Goal: Information Seeking & Learning: Learn about a topic

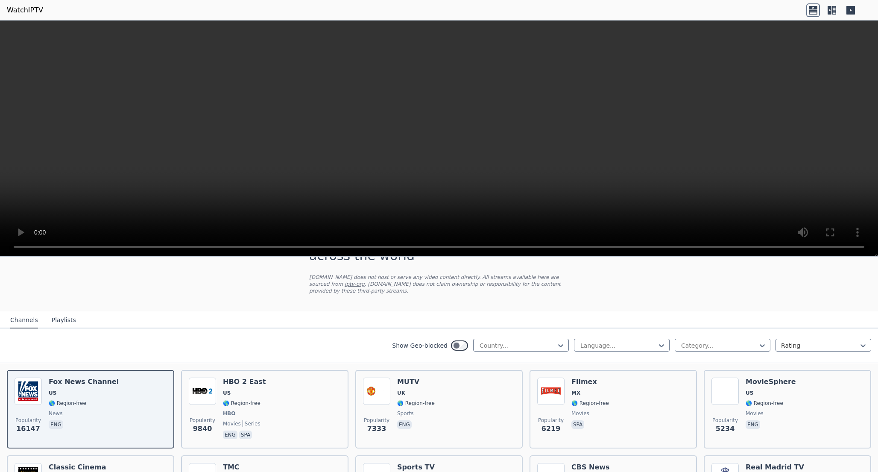
scroll to position [46, 0]
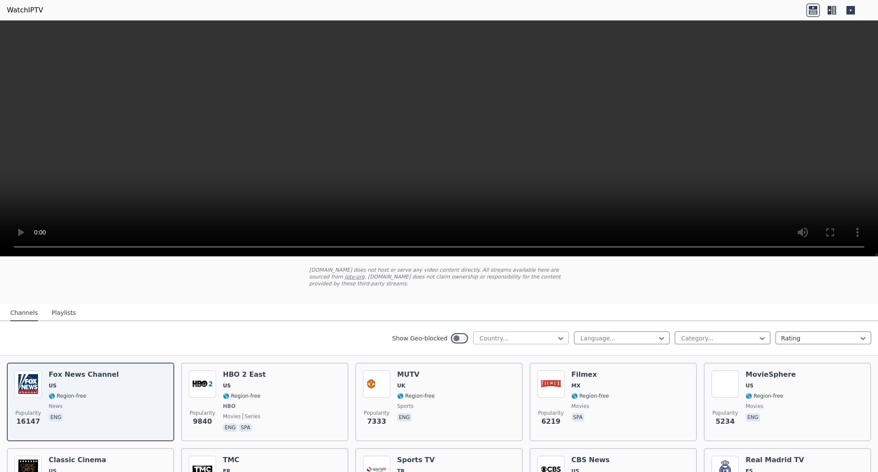
click at [510, 340] on div at bounding box center [518, 338] width 78 height 9
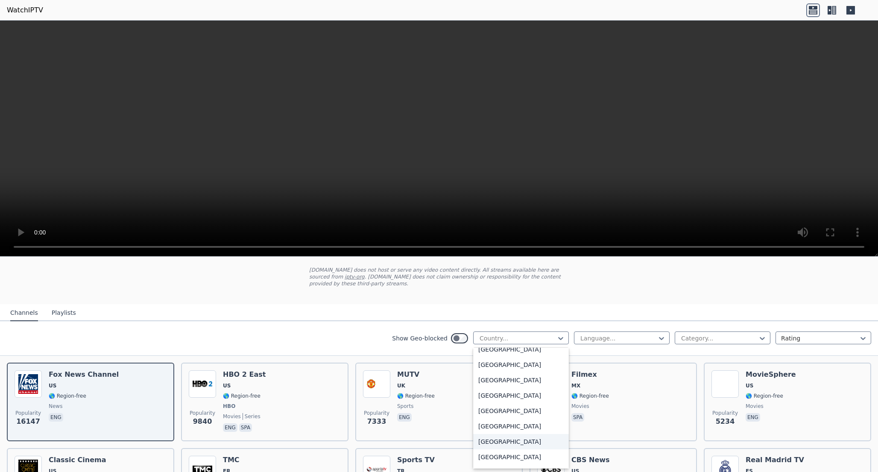
scroll to position [957, 0]
drag, startPoint x: 494, startPoint y: 409, endPoint x: 519, endPoint y: 402, distance: 26.4
click at [519, 402] on div "[GEOGRAPHIC_DATA]" at bounding box center [521, 399] width 96 height 15
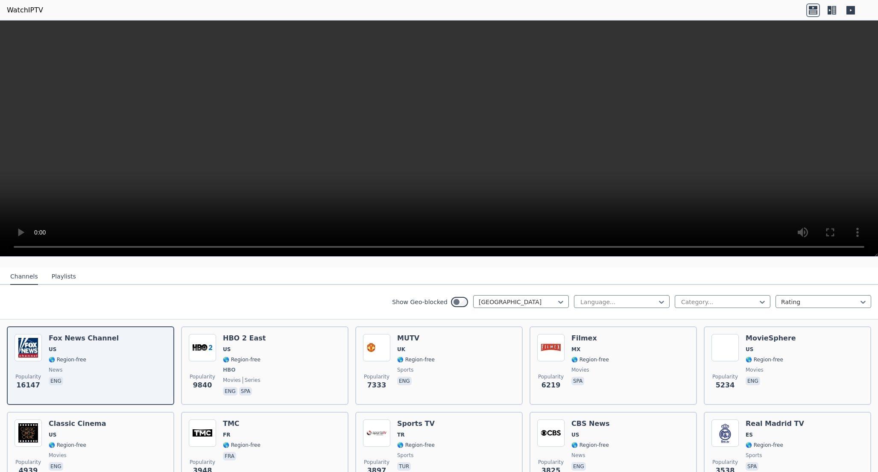
scroll to position [84, 0]
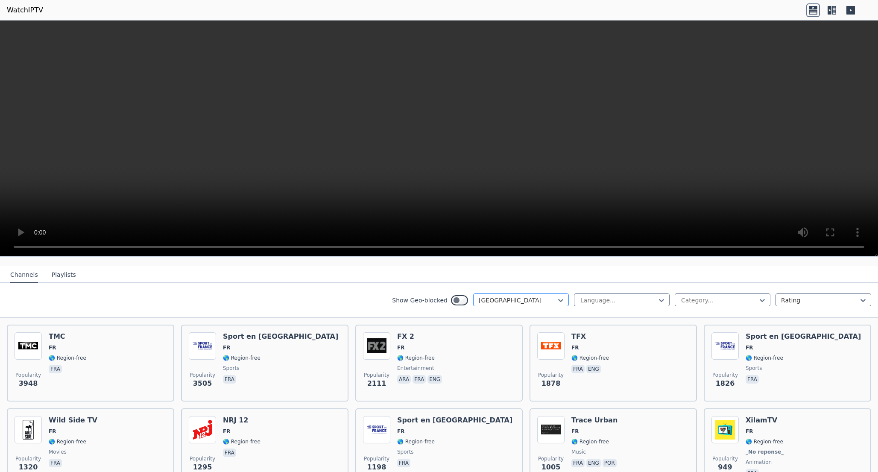
click at [501, 303] on div at bounding box center [518, 300] width 78 height 9
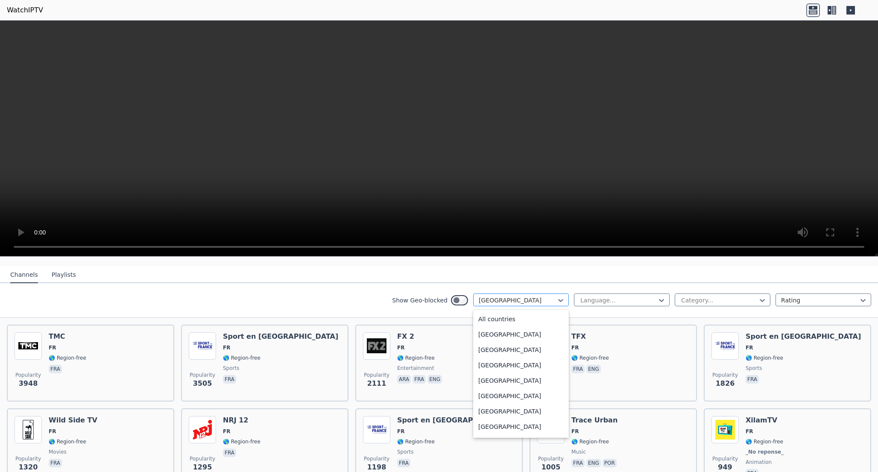
scroll to position [902, 0]
click at [496, 347] on div "[GEOGRAPHIC_DATA]" at bounding box center [521, 339] width 96 height 15
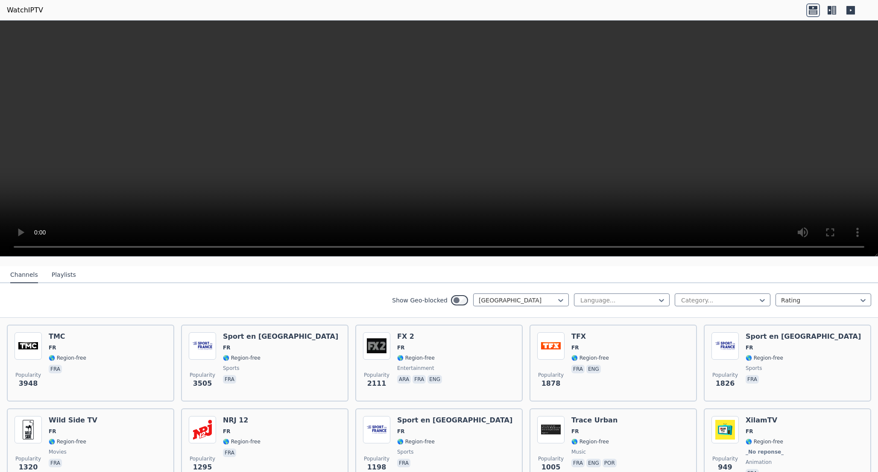
scroll to position [49, 0]
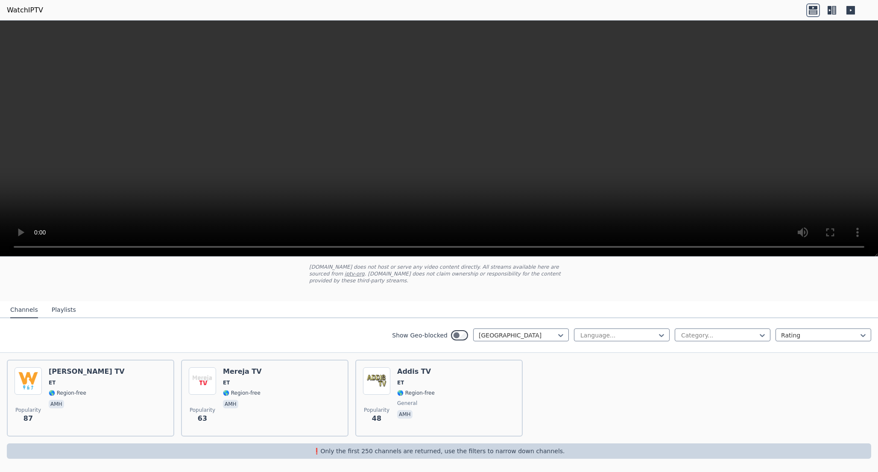
click at [503, 301] on nav "Channels Playlists" at bounding box center [439, 309] width 878 height 17
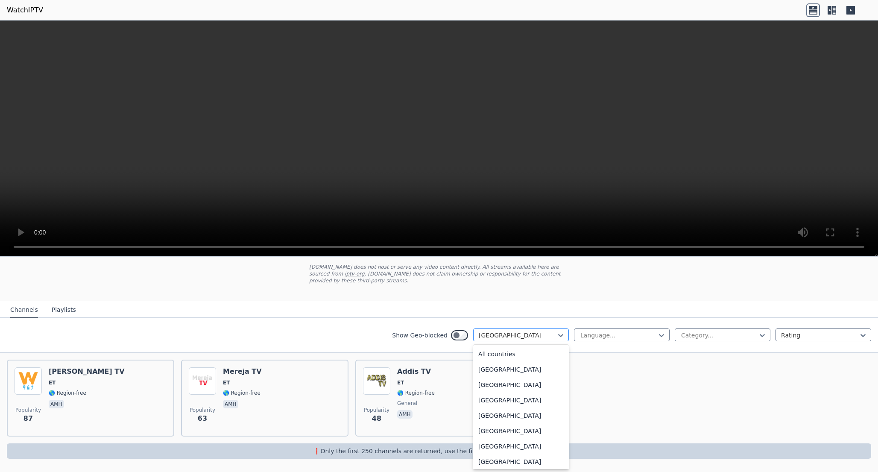
click at [498, 335] on div at bounding box center [518, 335] width 78 height 9
click at [494, 420] on div "[GEOGRAPHIC_DATA]" at bounding box center [521, 417] width 96 height 15
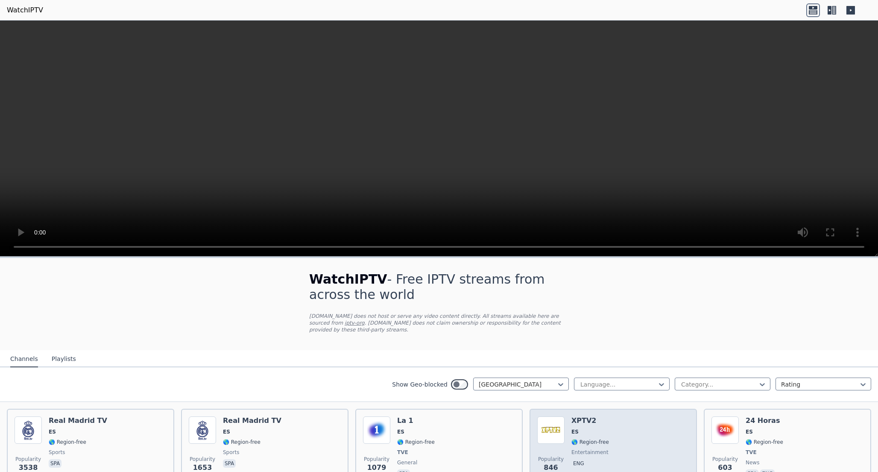
scroll to position [3, 0]
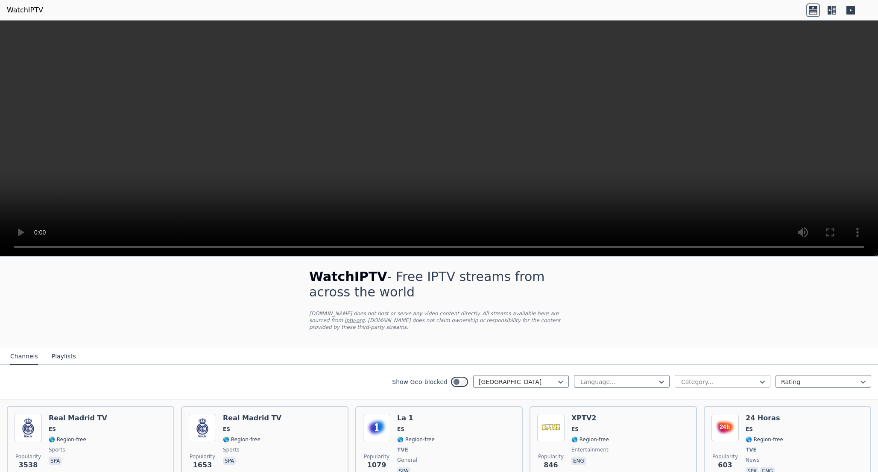
click at [690, 382] on div at bounding box center [719, 382] width 78 height 9
click at [701, 431] on div "Sports" at bounding box center [723, 428] width 96 height 15
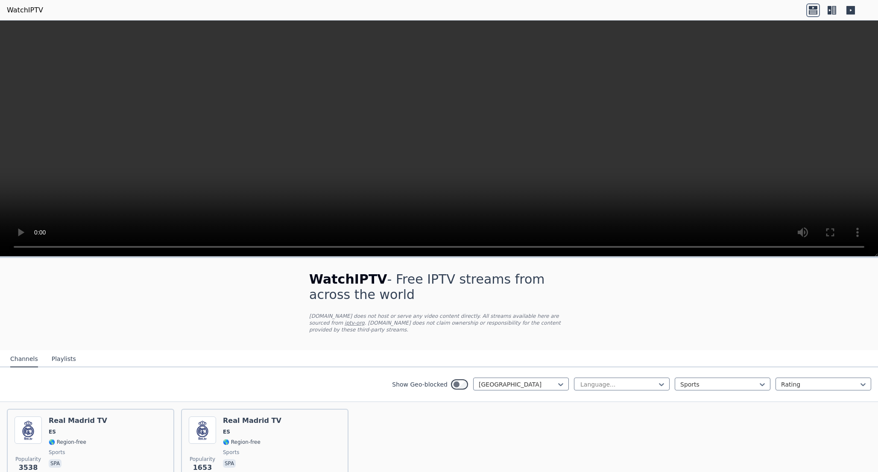
scroll to position [49, 0]
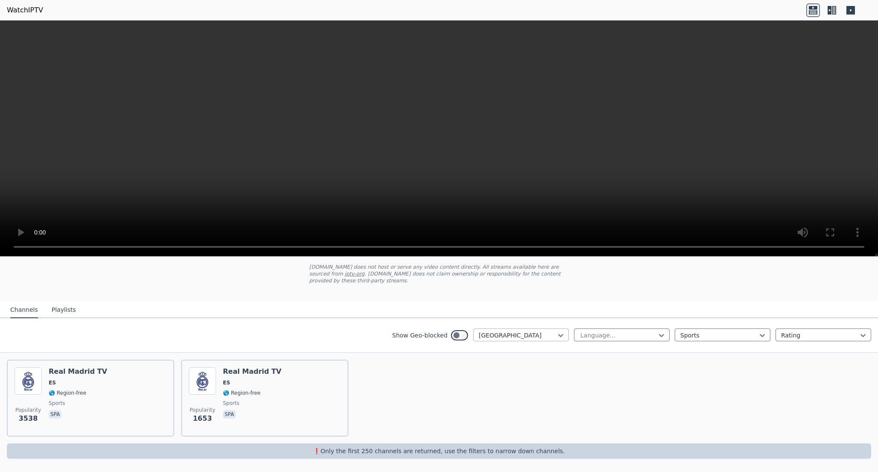
click at [531, 334] on div at bounding box center [518, 335] width 78 height 9
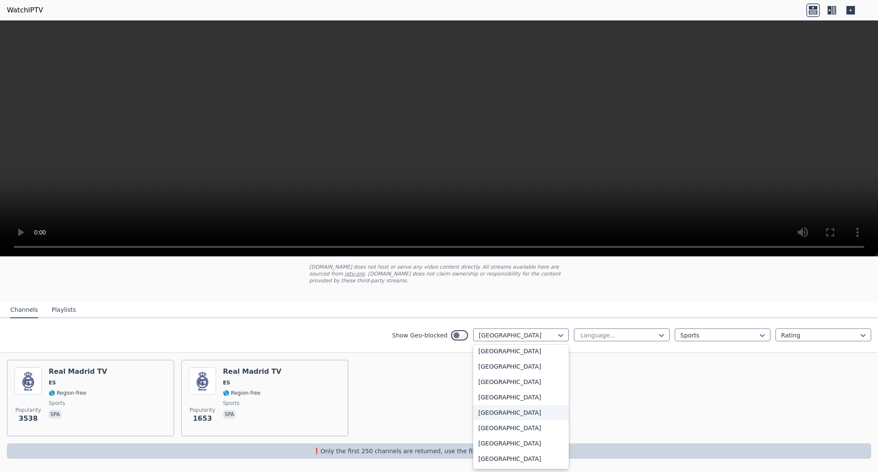
scroll to position [950, 0]
click at [508, 410] on div "[GEOGRAPHIC_DATA]" at bounding box center [521, 403] width 96 height 15
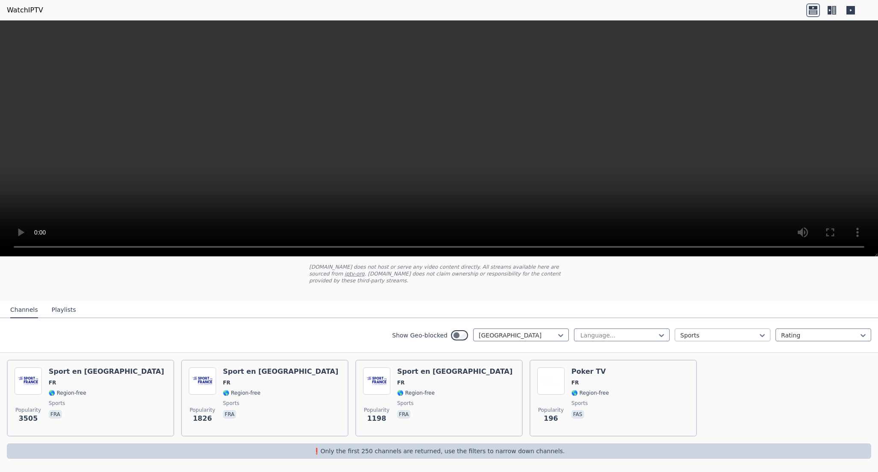
click at [698, 334] on div at bounding box center [719, 335] width 78 height 9
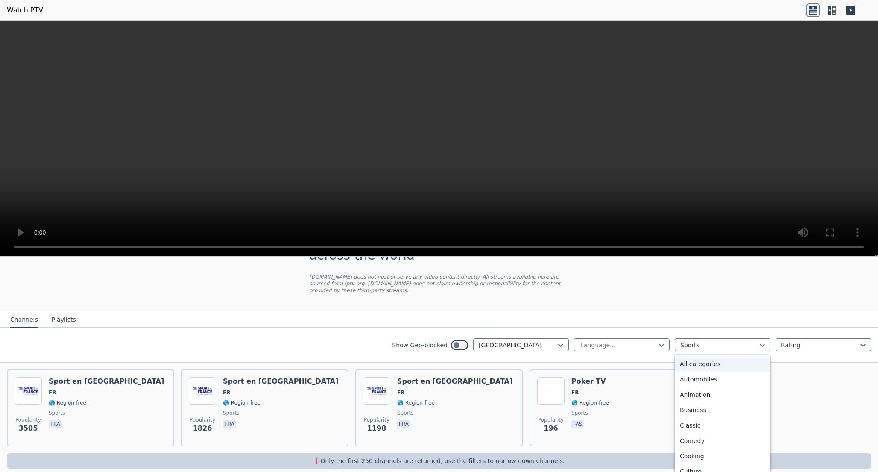
click at [695, 361] on div "All categories" at bounding box center [723, 363] width 96 height 15
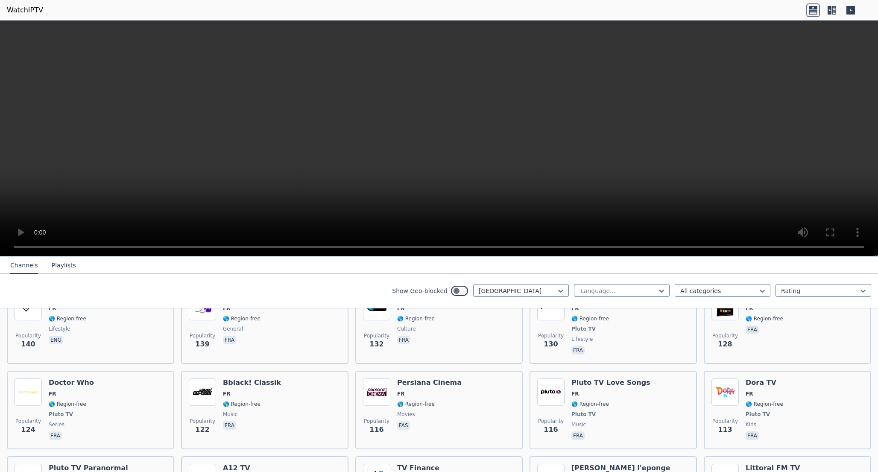
scroll to position [988, 0]
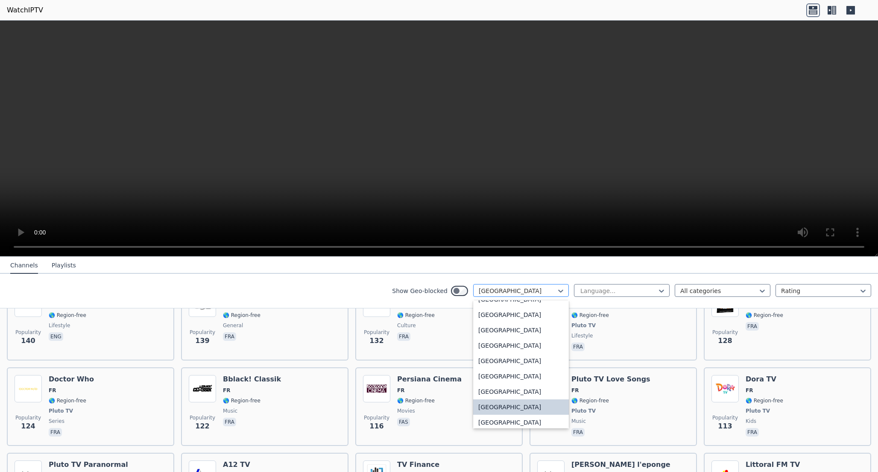
click at [547, 288] on div at bounding box center [518, 291] width 78 height 9
click at [487, 424] on div "[GEOGRAPHIC_DATA]" at bounding box center [521, 425] width 96 height 15
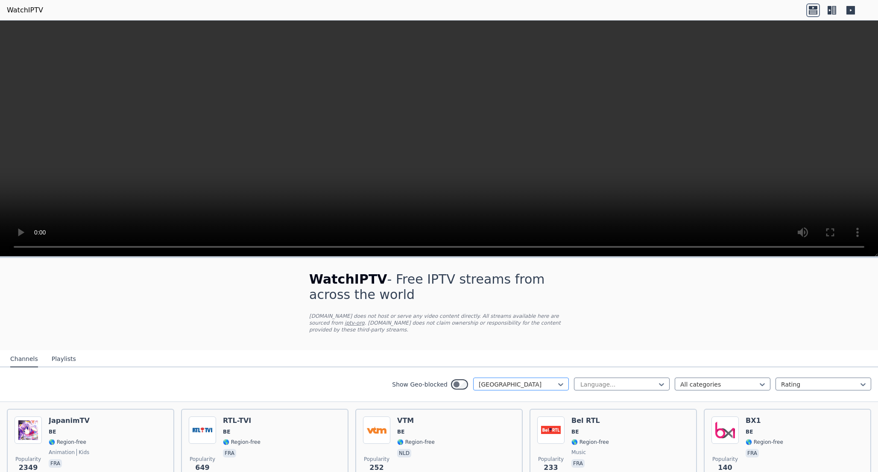
click at [519, 379] on div "[GEOGRAPHIC_DATA]" at bounding box center [521, 384] width 96 height 13
click at [500, 402] on div "All countries" at bounding box center [521, 403] width 96 height 15
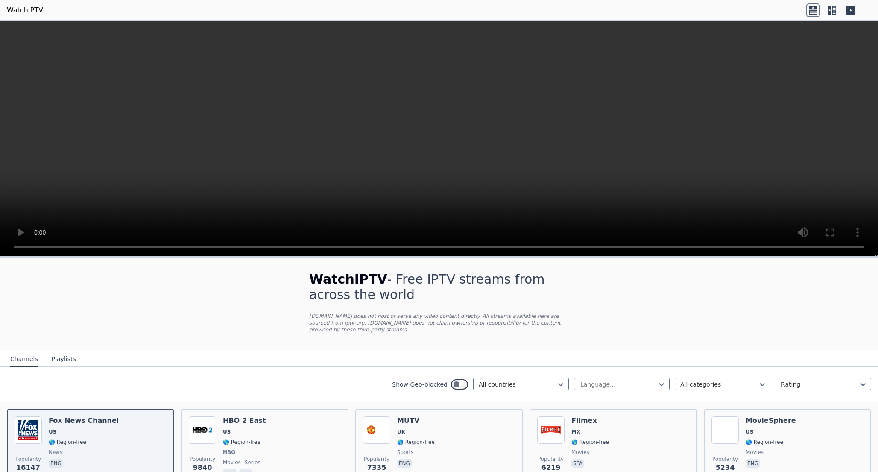
click at [706, 385] on div at bounding box center [719, 384] width 78 height 9
click at [693, 427] on div "Sports" at bounding box center [723, 428] width 96 height 15
click at [711, 383] on div at bounding box center [719, 384] width 78 height 9
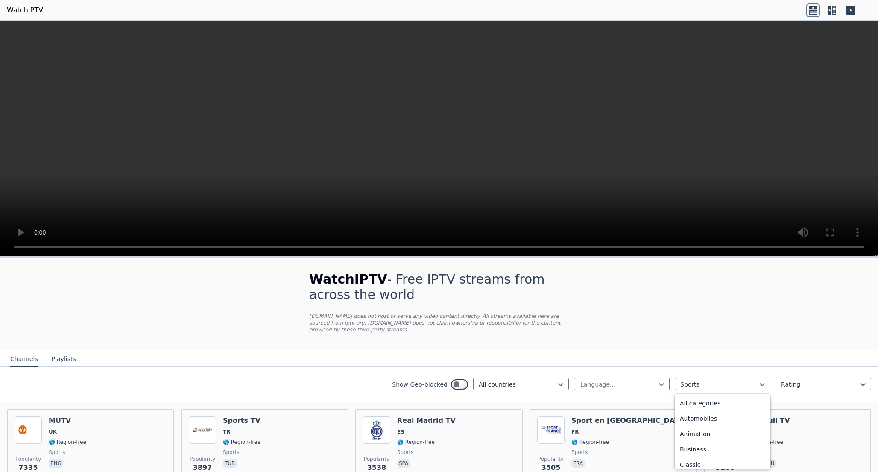
scroll to position [263, 0]
click at [694, 415] on div "Outdoor" at bounding box center [723, 416] width 96 height 15
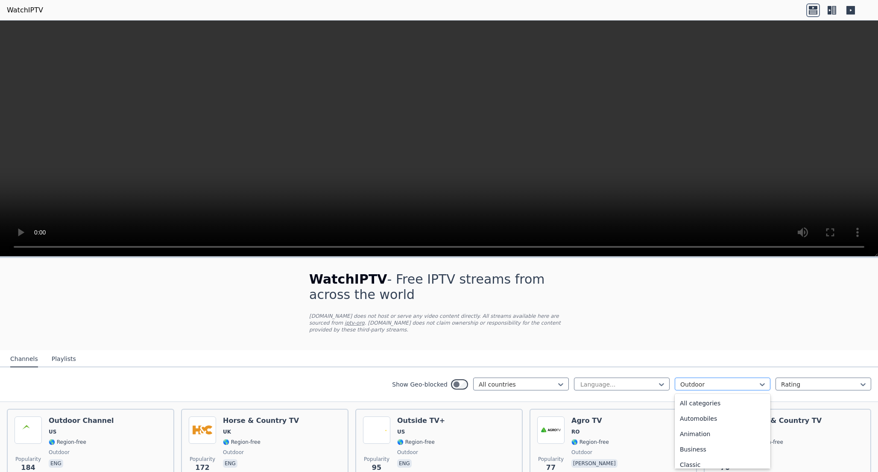
click at [711, 382] on div at bounding box center [719, 384] width 78 height 9
click at [694, 429] on div "Sports" at bounding box center [723, 428] width 96 height 15
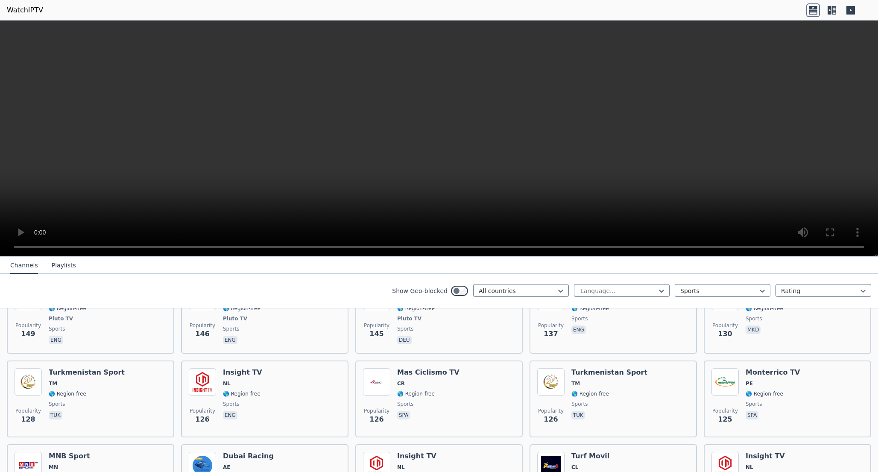
scroll to position [1574, 0]
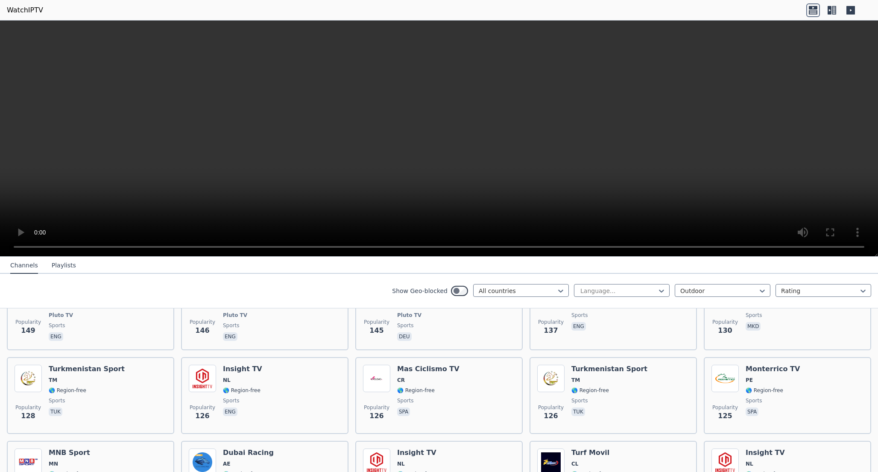
scroll to position [731, 0]
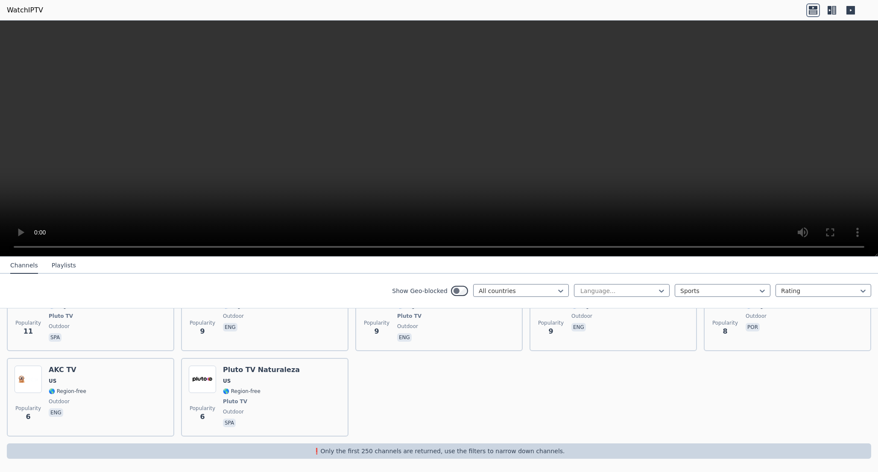
scroll to position [1574, 0]
